Goal: Information Seeking & Learning: Check status

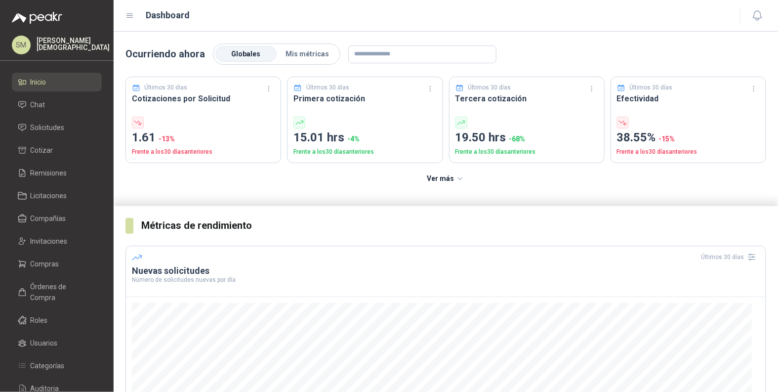
click at [49, 126] on span "Solicitudes" at bounding box center [48, 127] width 34 height 11
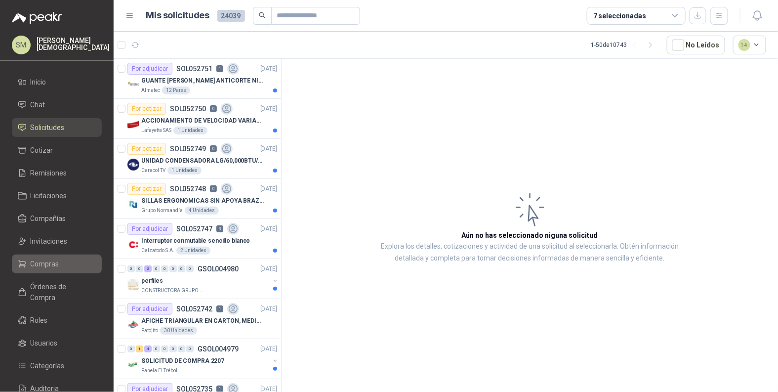
click at [56, 267] on span "Compras" at bounding box center [45, 263] width 29 height 11
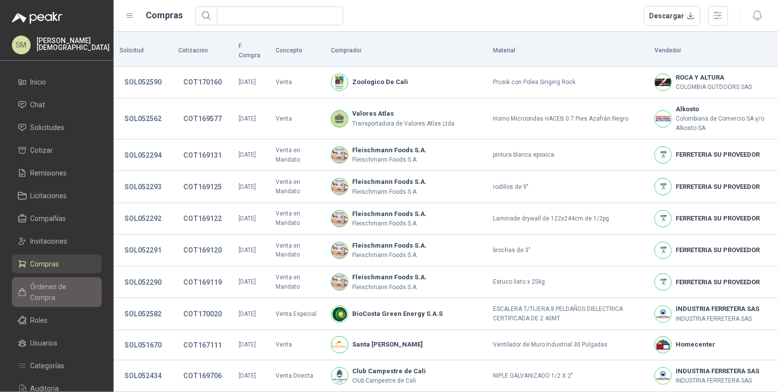
click at [68, 293] on link "Órdenes de Compra" at bounding box center [57, 292] width 90 height 30
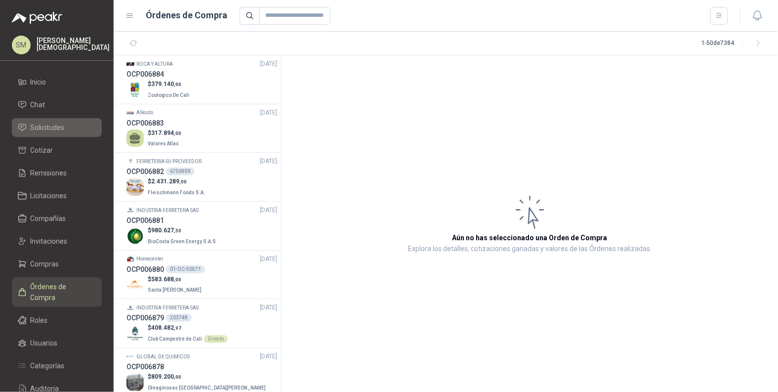
click at [54, 130] on span "Solicitudes" at bounding box center [48, 127] width 34 height 11
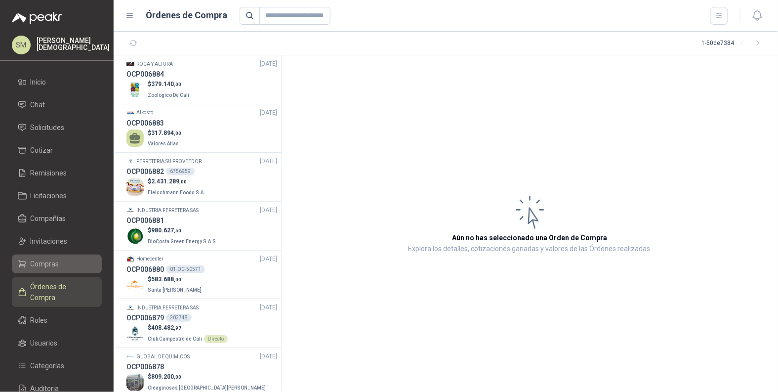
click at [59, 263] on li "Compras" at bounding box center [57, 263] width 78 height 11
click at [43, 262] on span "Compras" at bounding box center [45, 263] width 29 height 11
click at [49, 262] on span "Compras" at bounding box center [45, 263] width 29 height 11
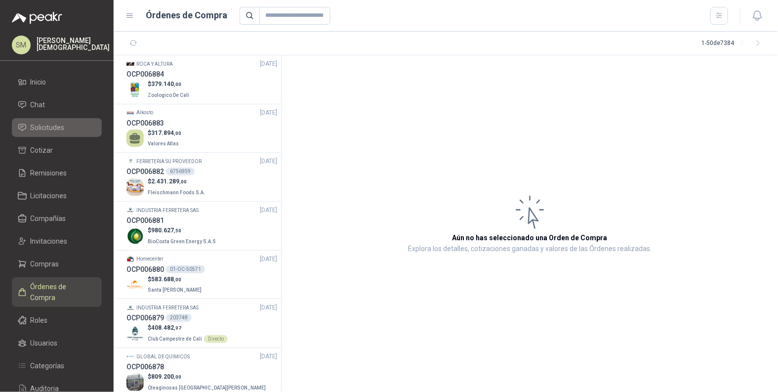
click at [72, 128] on li "Solicitudes" at bounding box center [57, 127] width 78 height 11
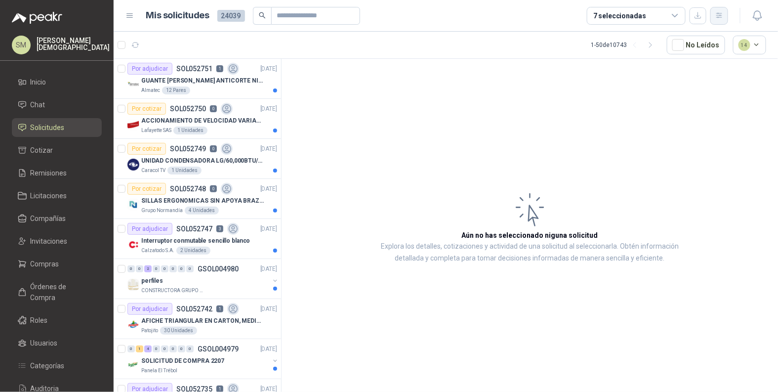
click at [720, 14] on icon "button" at bounding box center [719, 15] width 8 height 8
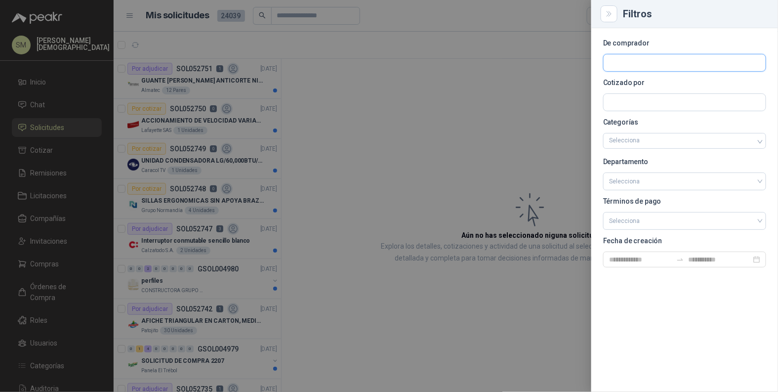
click at [660, 65] on input "text" at bounding box center [685, 62] width 162 height 17
type input "*****"
click at [645, 87] on span "Fundación Bennett -" at bounding box center [659, 89] width 65 height 5
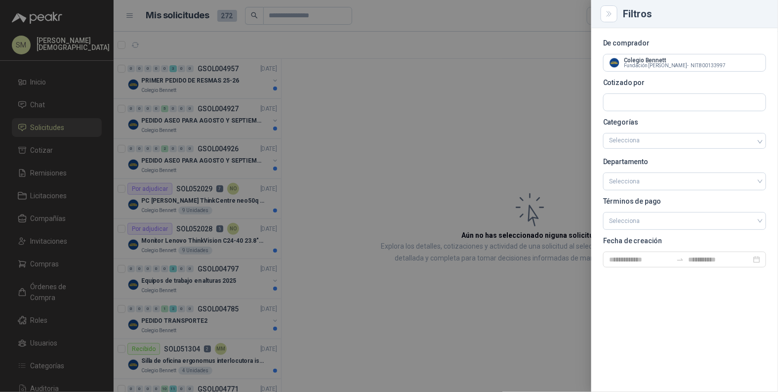
click at [406, 101] on div at bounding box center [389, 196] width 778 height 392
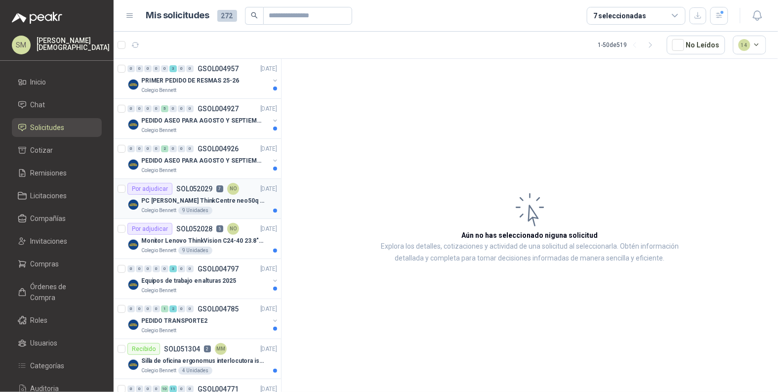
click at [231, 192] on div "NO" at bounding box center [233, 189] width 12 height 12
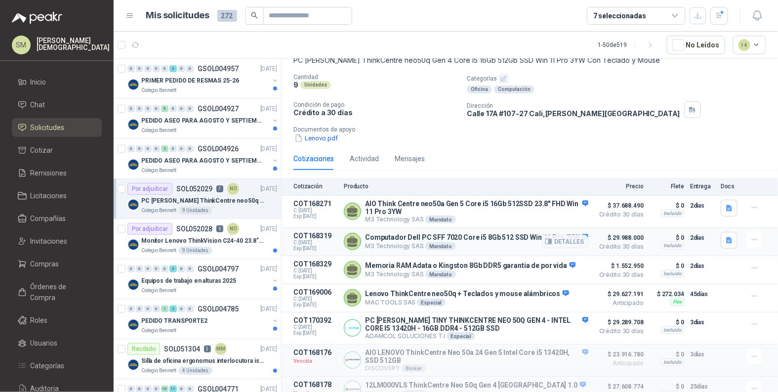
scroll to position [105, 0]
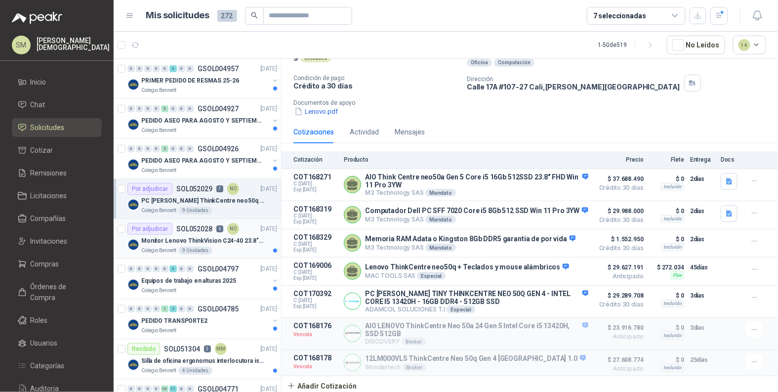
click at [205, 243] on p "Monitor Lenovo ThinkVision C24-40 23.8" 3YW" at bounding box center [202, 240] width 123 height 9
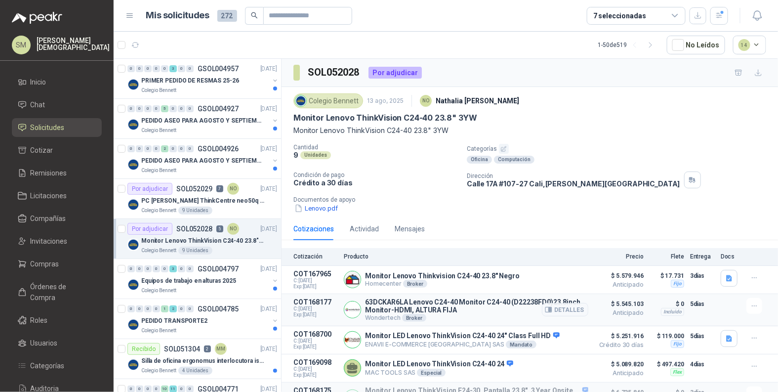
scroll to position [41, 0]
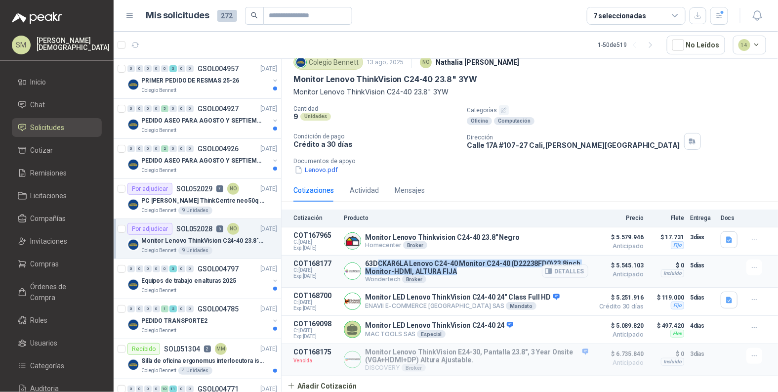
drag, startPoint x: 459, startPoint y: 271, endPoint x: 375, endPoint y: 261, distance: 84.6
click at [375, 261] on p "63DCKAR6LA Lenovo C24-40 Monitor C24-40 (D22238FD0)23.8inch Monitor-HDMI, ALTUR…" at bounding box center [476, 267] width 223 height 16
click at [400, 264] on p "63DCKAR6LA Lenovo C24-40 Monitor C24-40 (D22238FD0)23.8inch Monitor-HDMI, ALTUR…" at bounding box center [476, 267] width 223 height 16
drag, startPoint x: 371, startPoint y: 261, endPoint x: 447, endPoint y: 268, distance: 75.9
click at [447, 268] on p "63DCKAR6LA Lenovo C24-40 Monitor C24-40 (D22238FD0)23.8inch Monitor-HDMI, ALTUR…" at bounding box center [476, 267] width 223 height 16
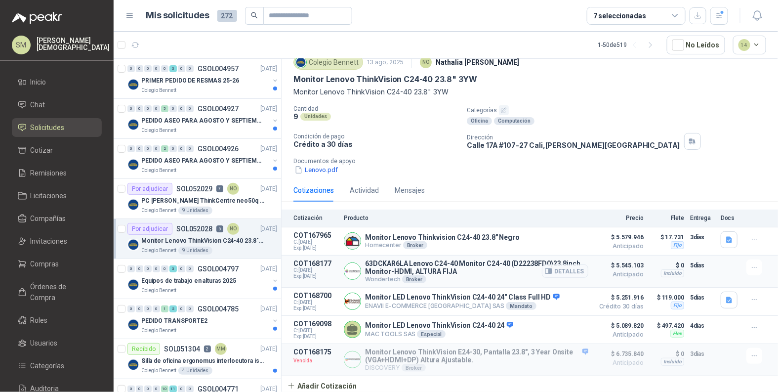
click at [464, 272] on p "63DCKAR6LA Lenovo C24-40 Monitor C24-40 (D22238FD0)23.8inch Monitor-HDMI, ALTUR…" at bounding box center [476, 267] width 223 height 16
click at [561, 269] on button "Detalles" at bounding box center [565, 270] width 46 height 13
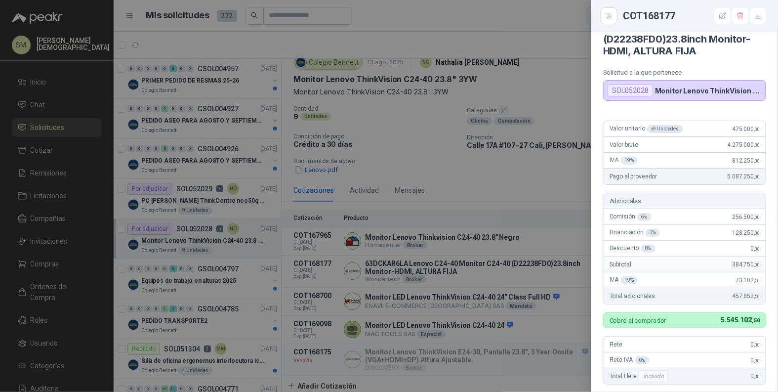
scroll to position [28, 0]
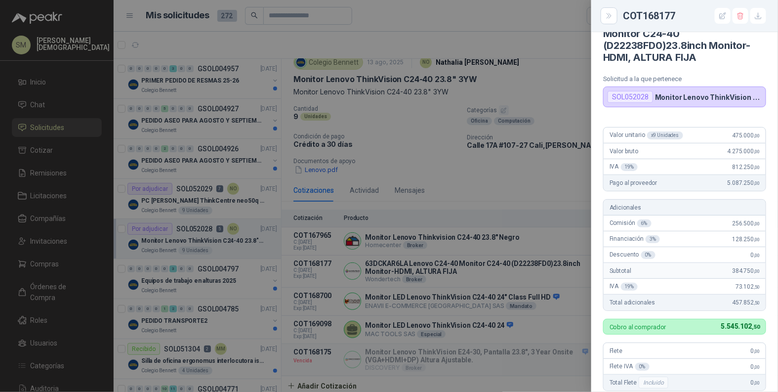
click at [517, 192] on div at bounding box center [389, 196] width 778 height 392
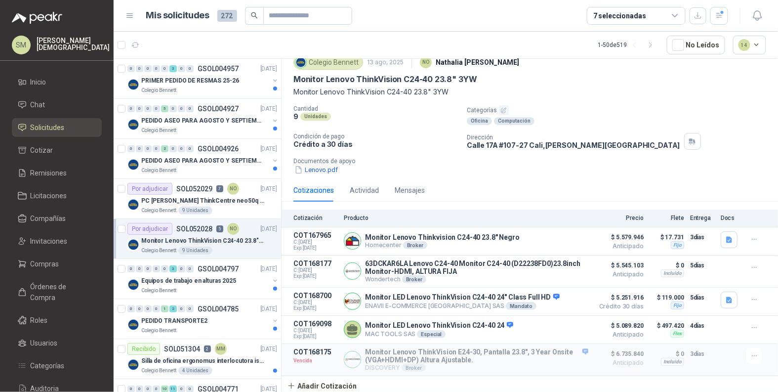
scroll to position [0, 0]
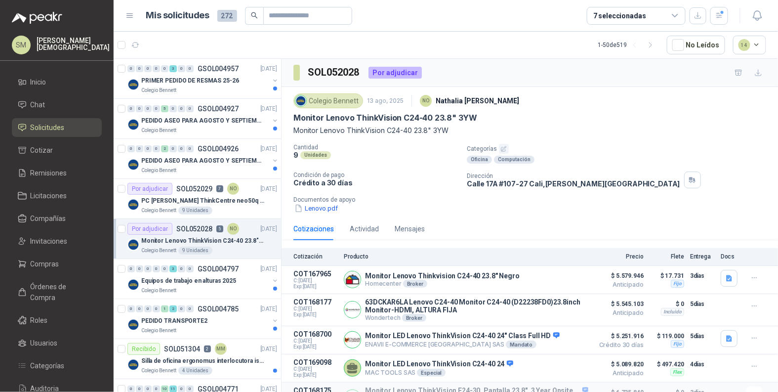
click at [339, 71] on h3 "SOL052028" at bounding box center [334, 72] width 53 height 15
copy h3 "SOL052028"
click at [237, 201] on p "PC Lenovo ThinkCentre neo50q Gen 4 Core i5 16Gb 512Gb SSD Win 11 Pro 3YW Con Te…" at bounding box center [202, 200] width 123 height 9
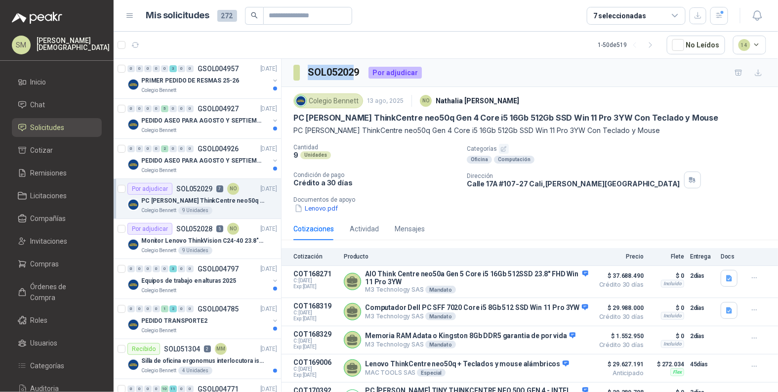
drag, startPoint x: 351, startPoint y: 74, endPoint x: 308, endPoint y: 72, distance: 43.5
click at [305, 72] on section "SOL052029" at bounding box center [326, 73] width 67 height 16
drag, startPoint x: 380, startPoint y: 71, endPoint x: 362, endPoint y: 74, distance: 18.5
click at [380, 71] on div "Por adjudicar" at bounding box center [395, 73] width 53 height 12
drag, startPoint x: 363, startPoint y: 74, endPoint x: 309, endPoint y: 71, distance: 53.9
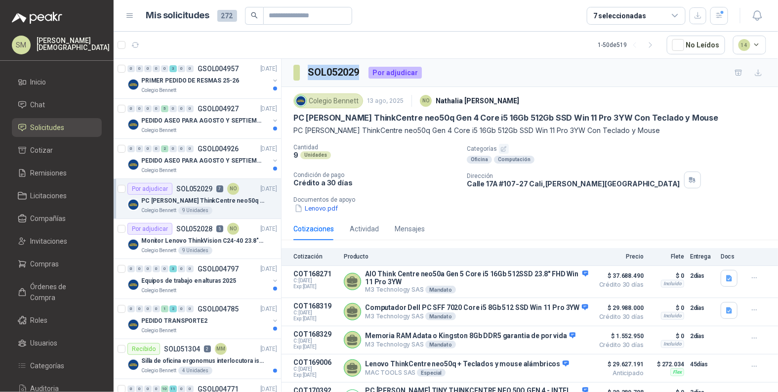
click at [309, 71] on div "SOL052029 Por adjudicar" at bounding box center [357, 73] width 128 height 16
copy h3 "SOL052029"
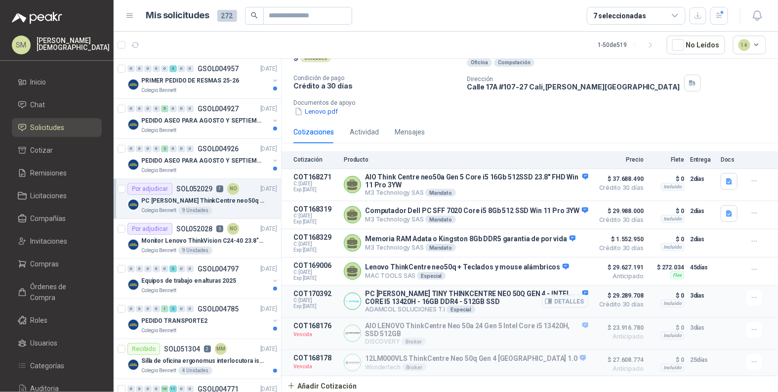
scroll to position [104, 0]
click at [217, 244] on p "Monitor Lenovo ThinkVision C24-40 23.8" 3YW" at bounding box center [202, 240] width 123 height 9
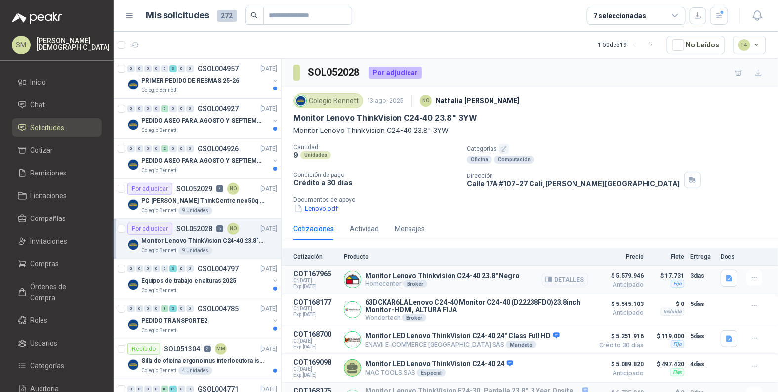
scroll to position [41, 0]
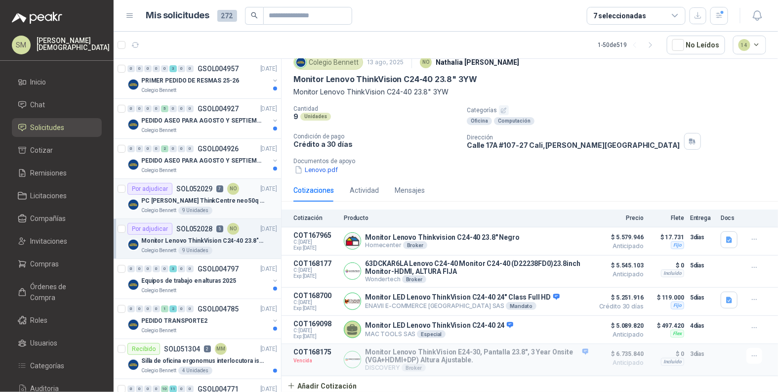
click at [244, 206] on div "Colegio Bennett 9 Unidades" at bounding box center [209, 210] width 136 height 8
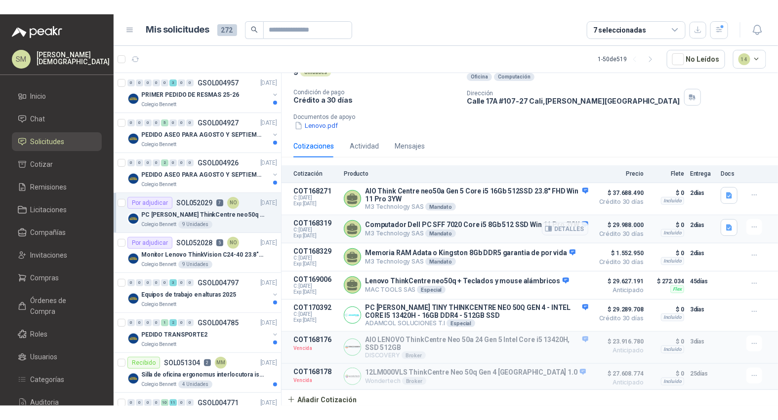
scroll to position [105, 0]
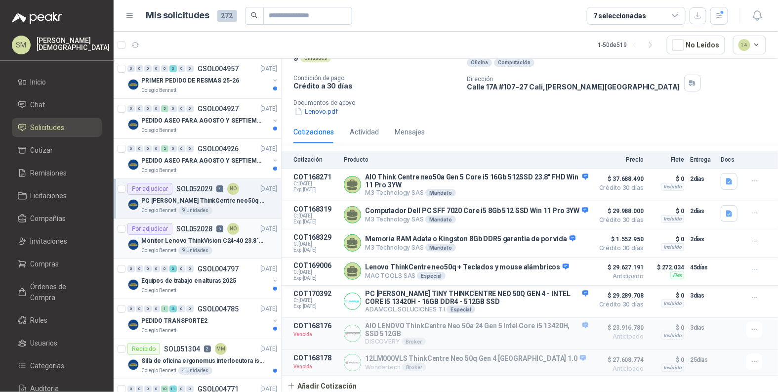
click at [219, 236] on p "Monitor Lenovo ThinkVision C24-40 23.8" 3YW" at bounding box center [202, 240] width 123 height 9
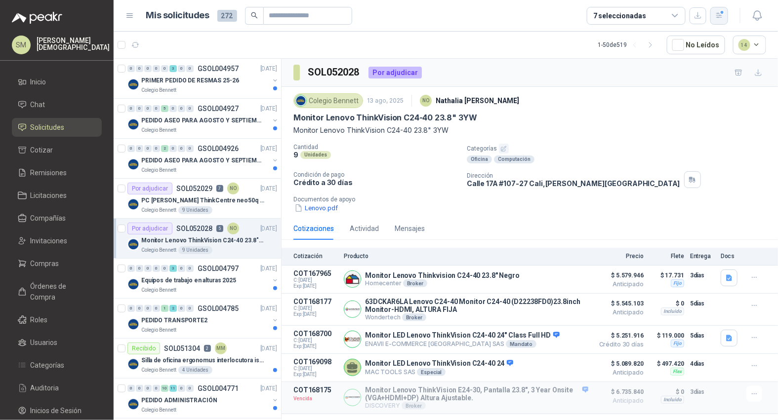
click at [720, 15] on icon "button" at bounding box center [718, 15] width 5 height 5
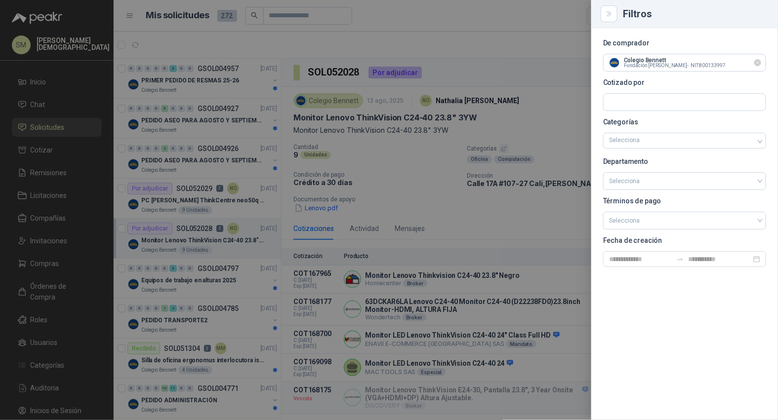
click at [760, 63] on icon "Limpiar" at bounding box center [758, 63] width 8 height 8
click at [657, 71] on input "text" at bounding box center [685, 62] width 162 height 17
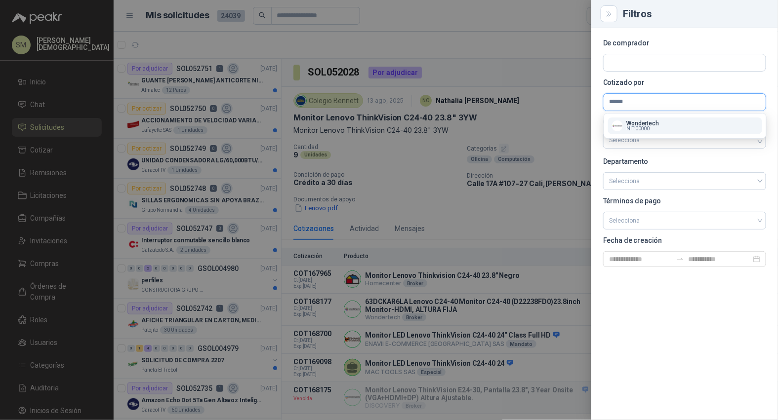
type input "******"
click at [649, 126] on span "NIT : 00000" at bounding box center [638, 128] width 23 height 5
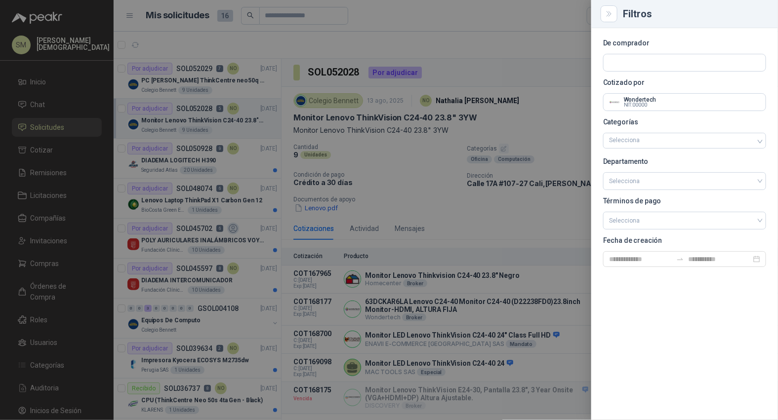
click at [492, 89] on div at bounding box center [389, 210] width 778 height 420
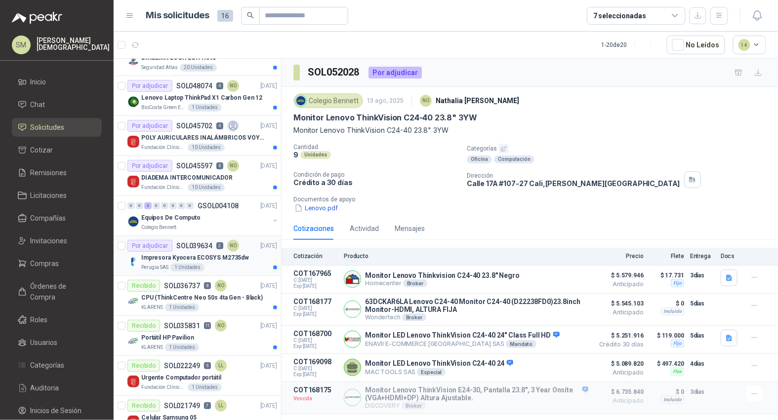
scroll to position [224, 0]
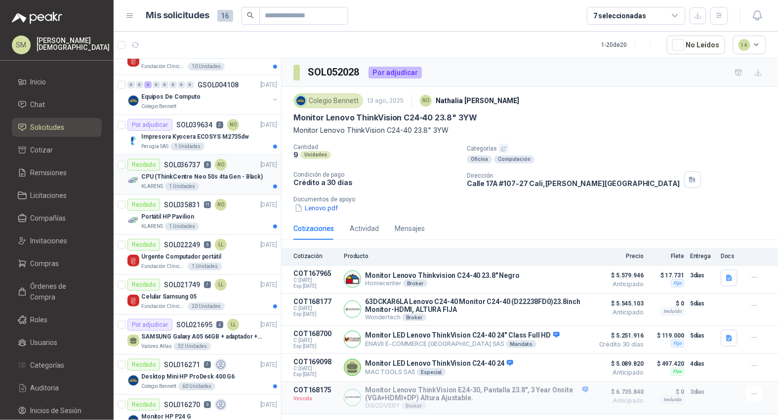
click at [198, 179] on p "CPU (ThinkCentre Neo 50s 4ta Gen - Black)" at bounding box center [202, 176] width 122 height 9
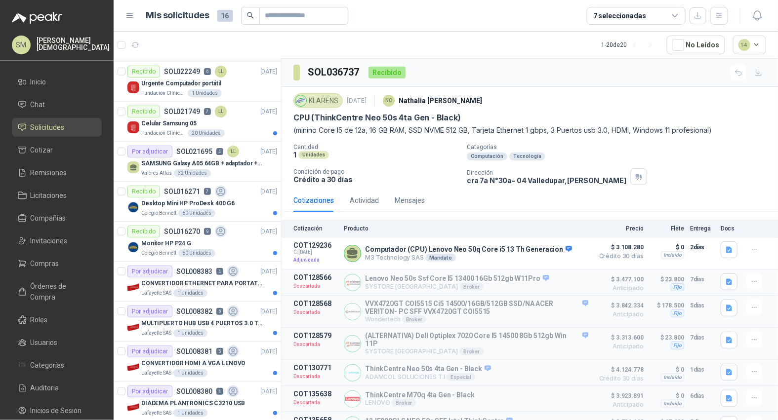
scroll to position [450, 0]
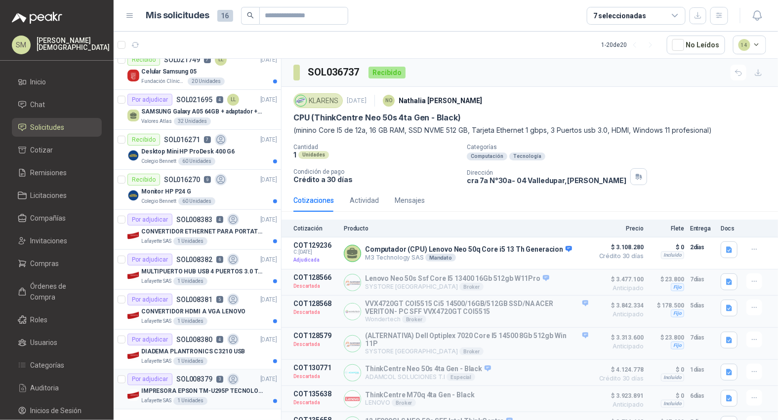
click at [224, 391] on div "Lafayette SAS 1 Unidades" at bounding box center [209, 402] width 136 height 8
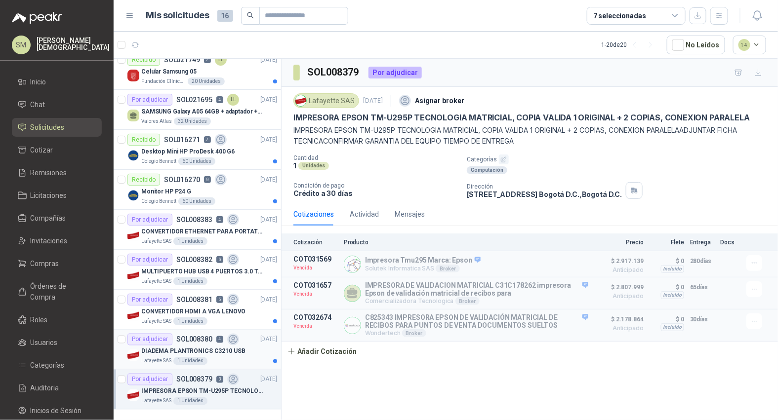
click at [225, 365] on div "Lafayette SAS 1 Unidades" at bounding box center [209, 362] width 136 height 8
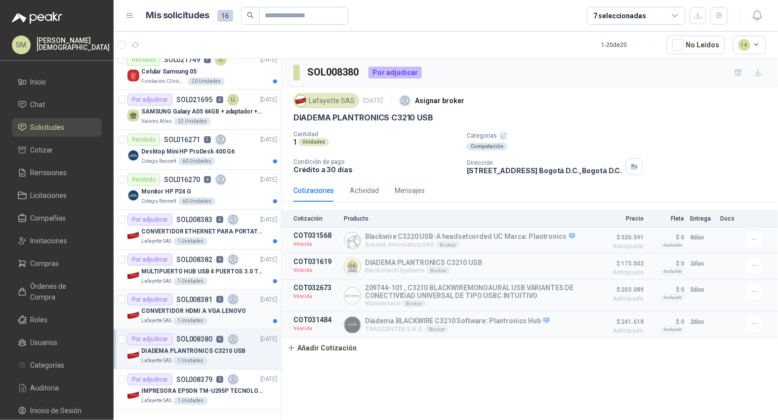
click at [221, 315] on p "CONVERTIDOR HDMI A VGA LENOVO" at bounding box center [193, 311] width 105 height 9
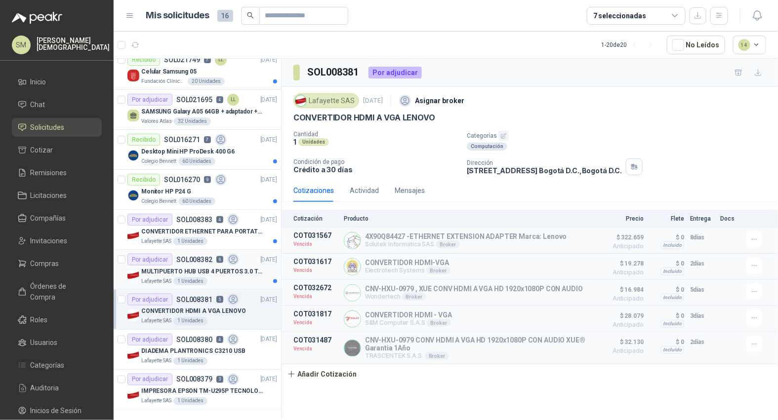
click at [227, 275] on p "MULTIPUERTO HUB USB 4 PUERTOS 3.0 TARGUS" at bounding box center [202, 271] width 123 height 9
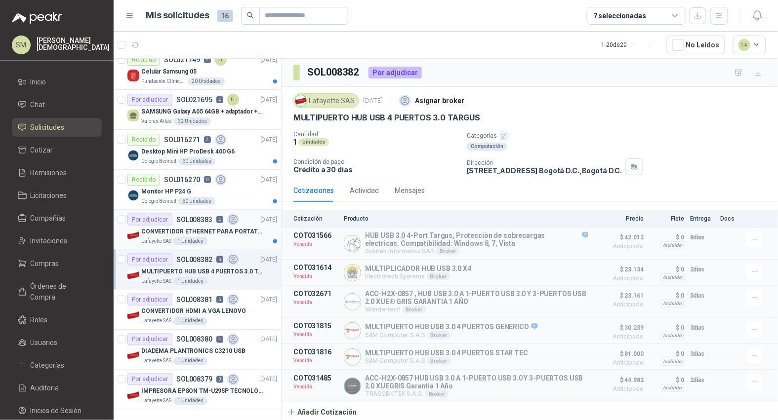
click at [217, 241] on div "Lafayette SAS 1 Unidades" at bounding box center [209, 242] width 136 height 8
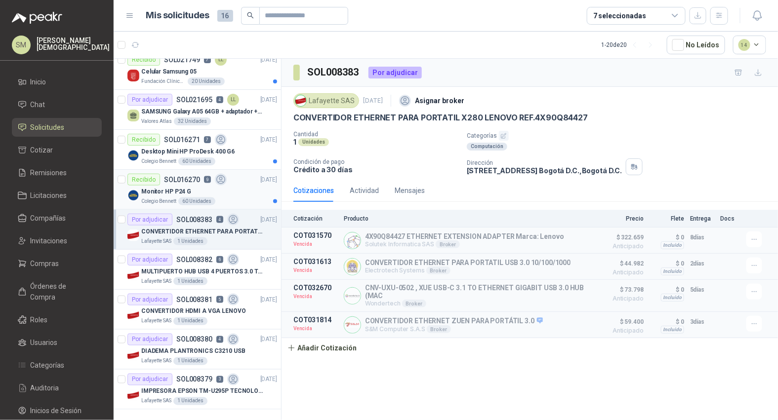
click at [225, 200] on div "Colegio Bennett 60 Unidades" at bounding box center [209, 202] width 136 height 8
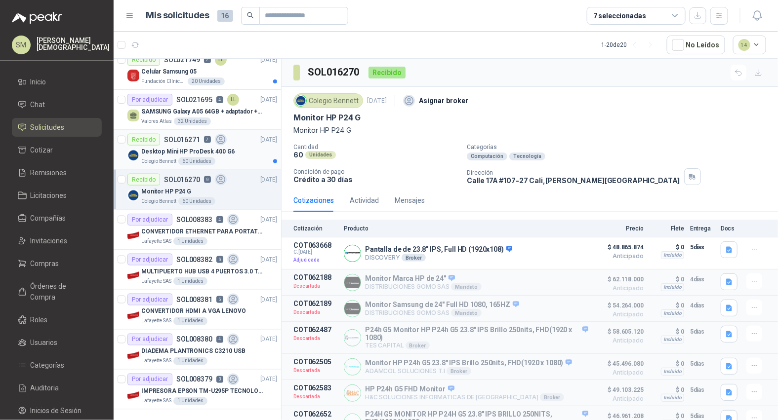
click at [231, 159] on div "Colegio Bennett 60 Unidades" at bounding box center [209, 162] width 136 height 8
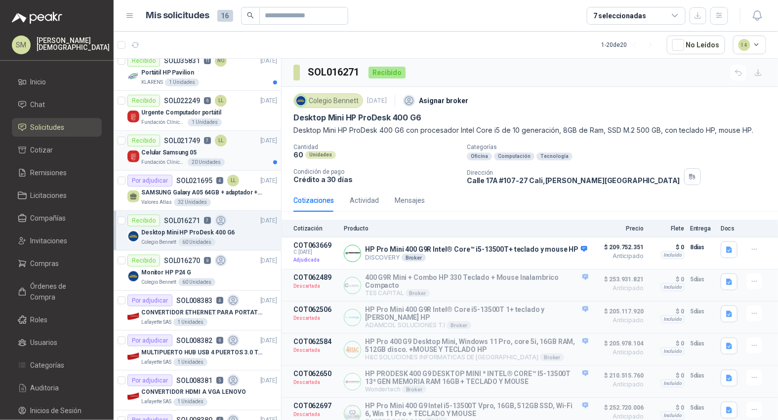
scroll to position [310, 0]
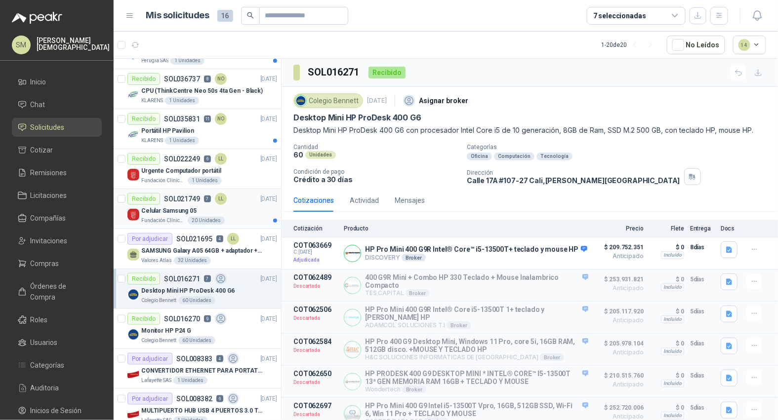
click at [235, 208] on div "Celular Samsung 05" at bounding box center [209, 211] width 136 height 12
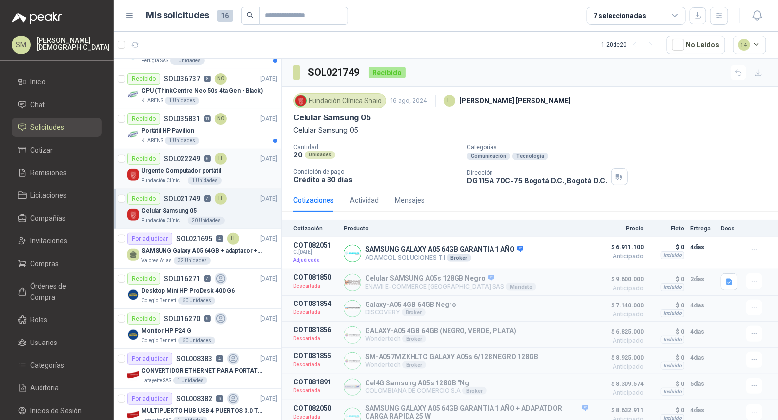
click at [222, 171] on div "Urgente Computador portátil" at bounding box center [209, 171] width 136 height 12
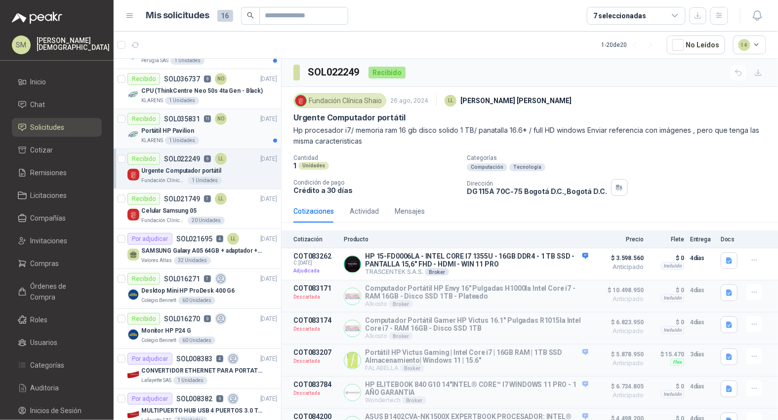
click at [223, 134] on div "Portátil HP Pavilion" at bounding box center [209, 131] width 136 height 12
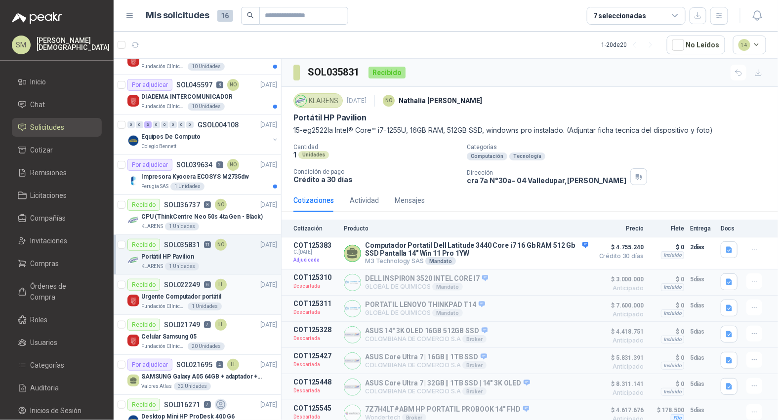
scroll to position [166, 0]
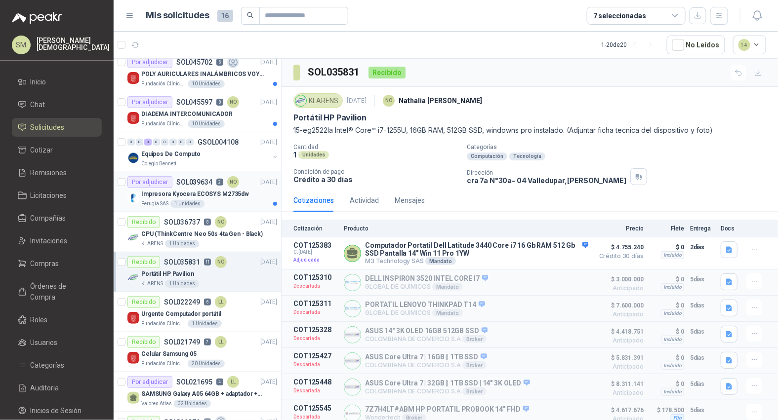
click at [233, 187] on div "NO" at bounding box center [233, 182] width 12 height 12
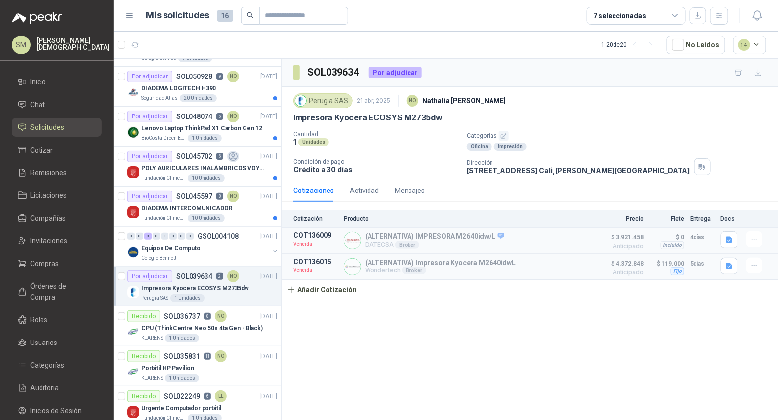
scroll to position [67, 0]
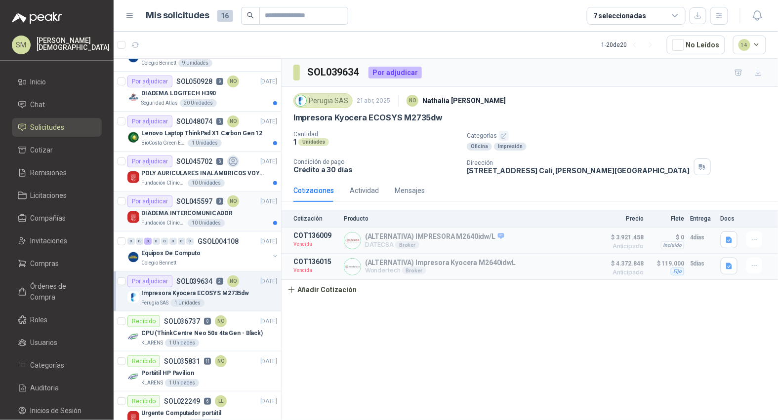
click at [227, 230] on article "Por adjudicar SOL045597 8 NO 12/06/25 DIADEMA INTERCOMUNICADOR Fundación Clínic…" at bounding box center [197, 212] width 167 height 40
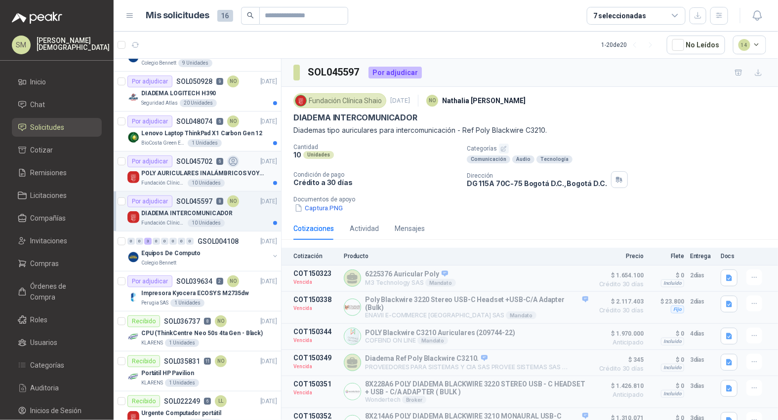
click at [230, 173] on p "POLY AURICULARES INALÁMBRICOS VOYAGER 4320 UC." at bounding box center [202, 173] width 123 height 9
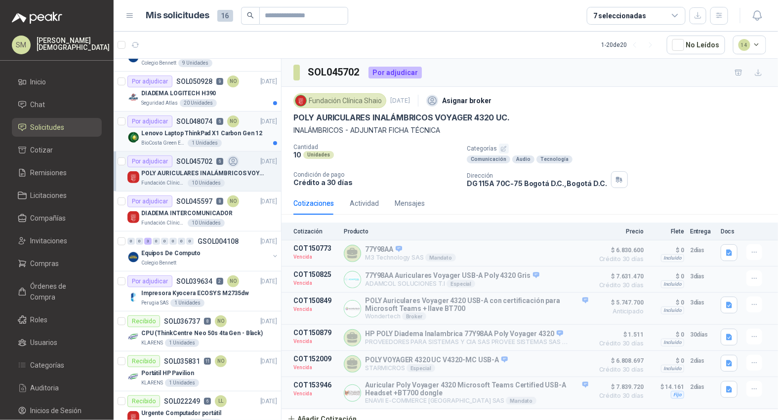
click at [224, 133] on p "Lenovo Laptop ThinkPad X1 Carbon Gen 12" at bounding box center [201, 133] width 121 height 9
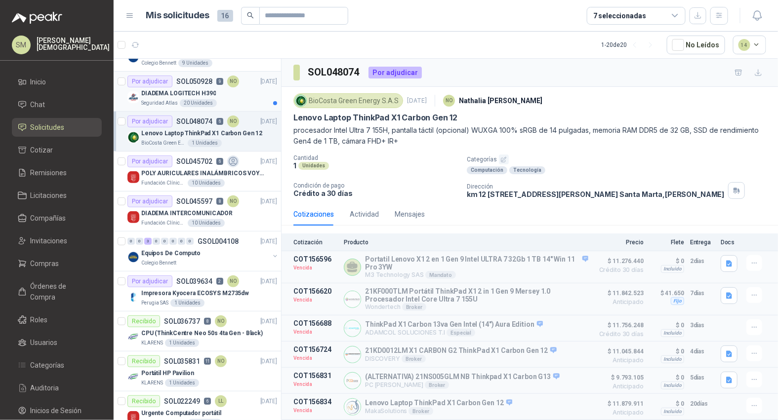
click at [218, 99] on div "Seguridad Atlas 20 Unidades" at bounding box center [209, 103] width 136 height 8
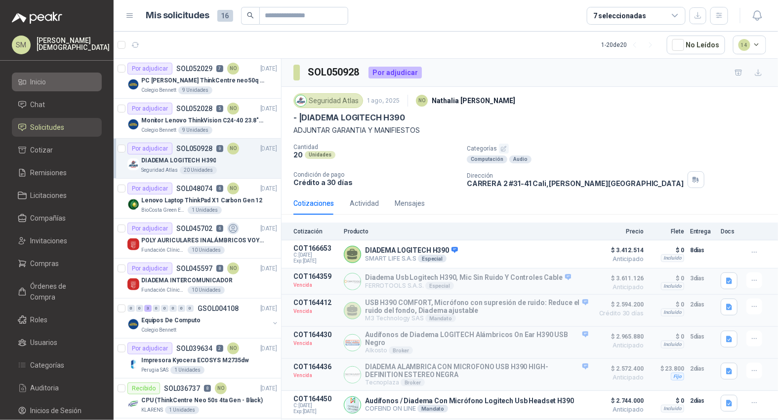
click at [48, 84] on li "Inicio" at bounding box center [57, 82] width 78 height 11
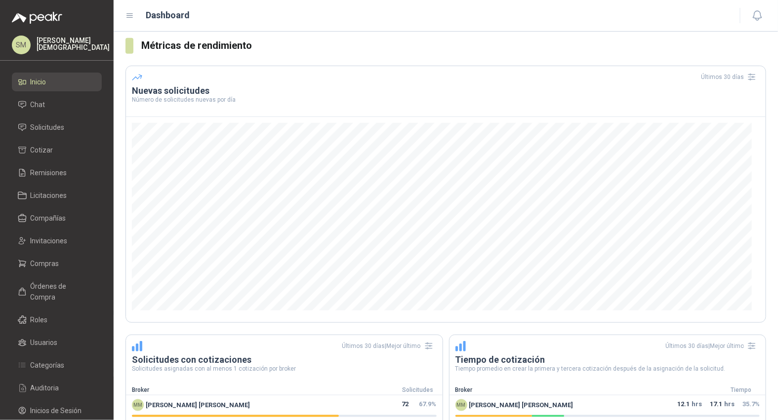
scroll to position [213, 0]
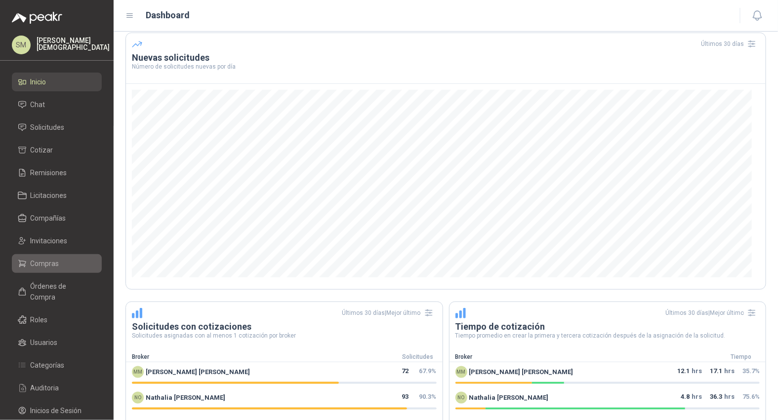
click at [48, 263] on span "Compras" at bounding box center [45, 263] width 29 height 11
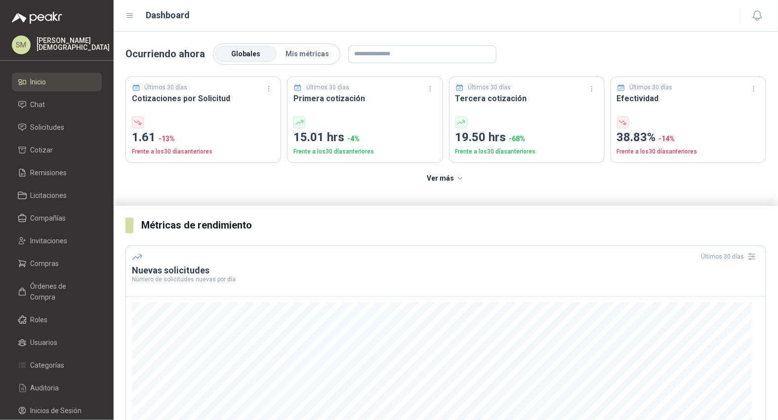
click at [60, 46] on p "[PERSON_NAME]" at bounding box center [73, 44] width 73 height 14
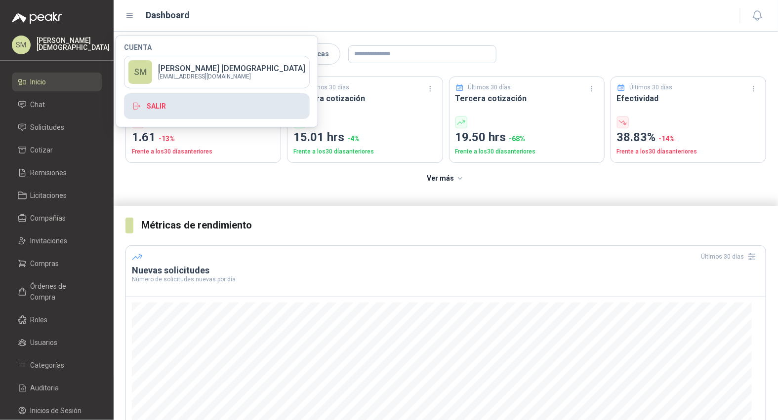
click at [192, 109] on button "Salir" at bounding box center [217, 106] width 186 height 26
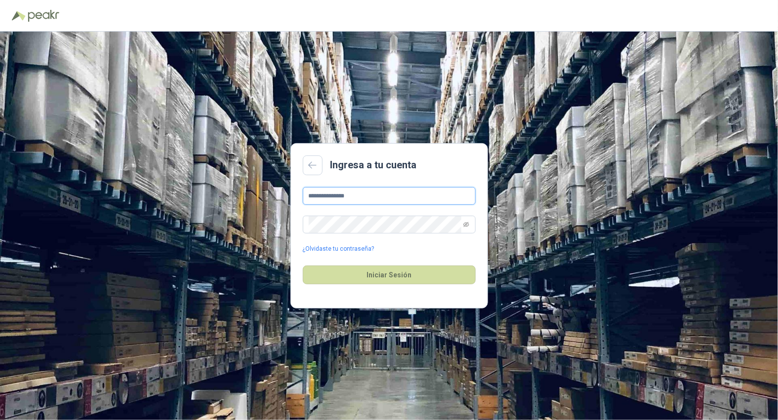
click at [354, 200] on input "**********" at bounding box center [389, 196] width 173 height 18
type input "**********"
click at [397, 284] on button "Iniciar Sesión" at bounding box center [389, 275] width 173 height 19
